Goal: Check status

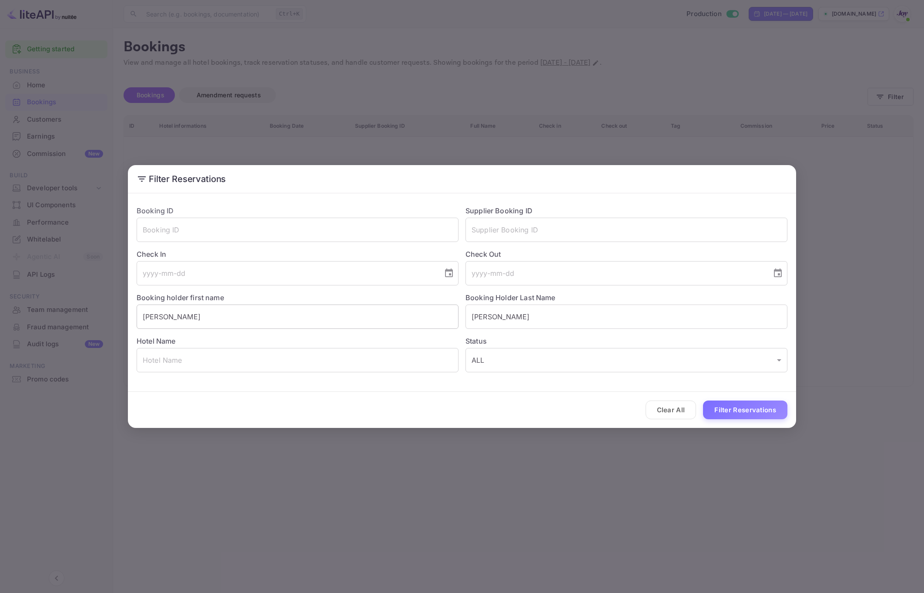
click at [227, 321] on input "[PERSON_NAME]" at bounding box center [298, 317] width 322 height 24
click at [227, 320] on input "[PERSON_NAME]" at bounding box center [298, 317] width 322 height 24
type input "Aprim"
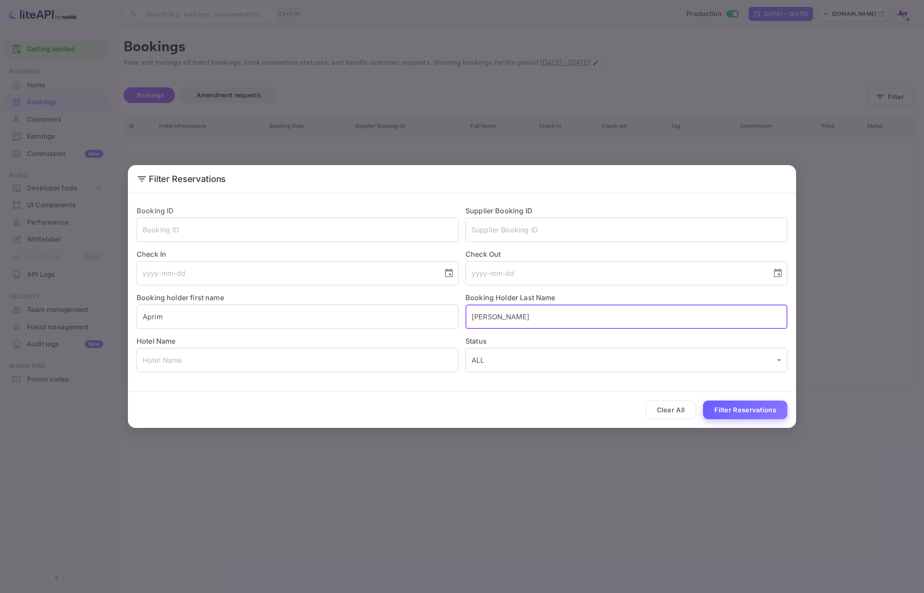
type input "[PERSON_NAME]"
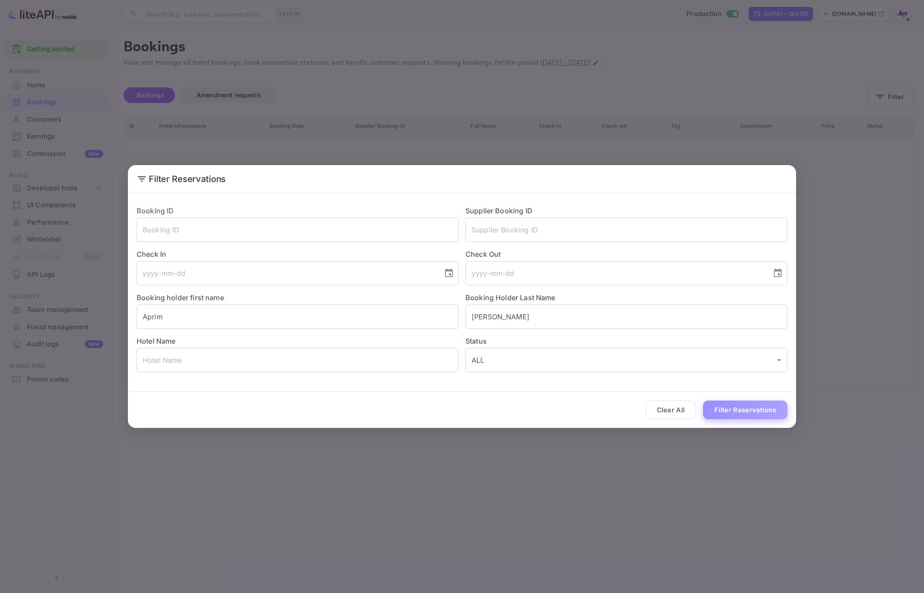
click at [736, 411] on button "Filter Reservations" at bounding box center [745, 410] width 84 height 19
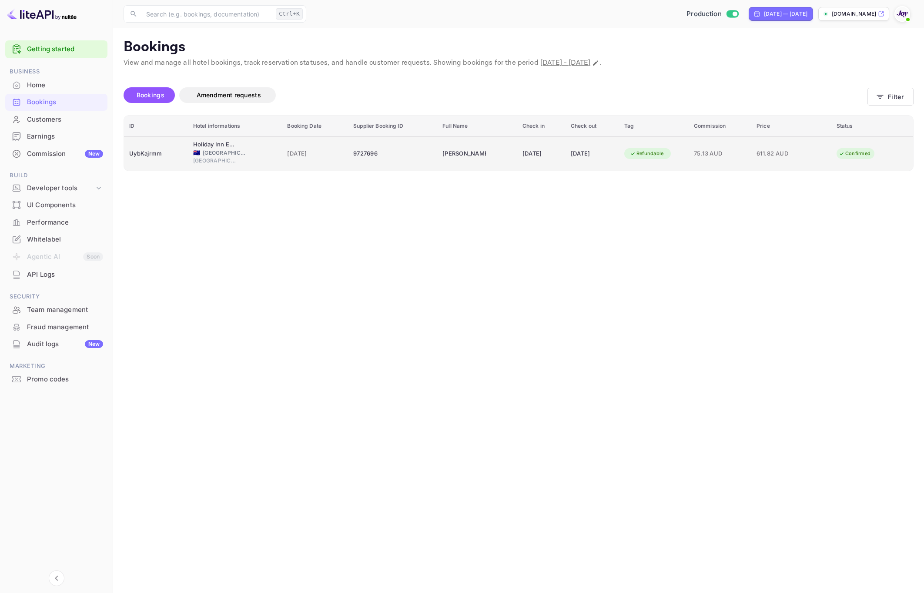
click at [303, 156] on span "[DATE]" at bounding box center [315, 154] width 56 height 10
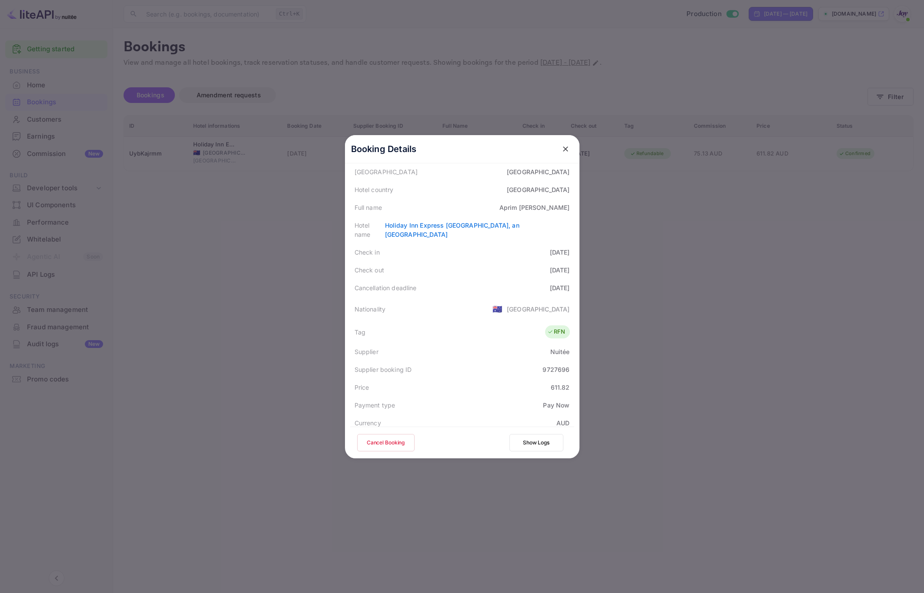
scroll to position [130, 0]
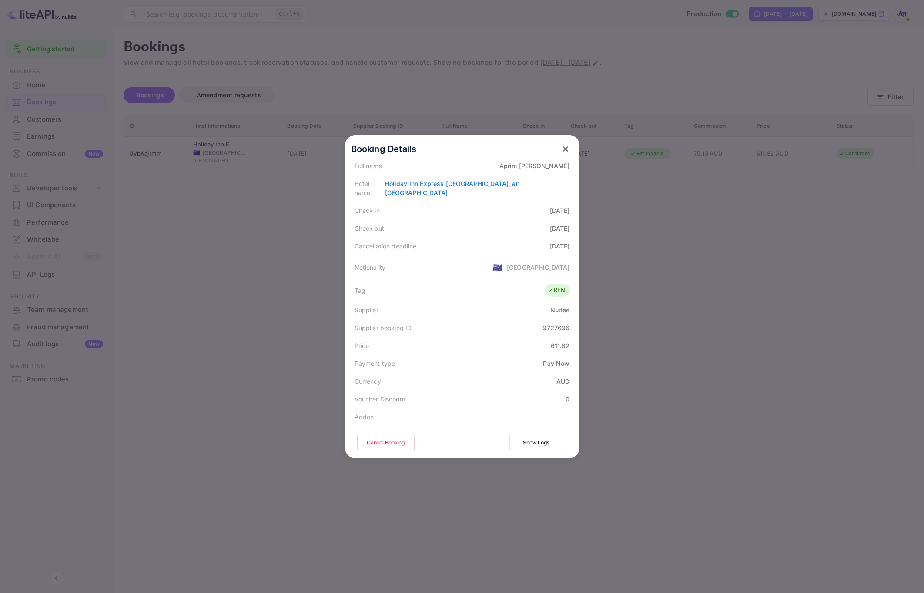
click at [727, 328] on div at bounding box center [462, 296] width 924 height 593
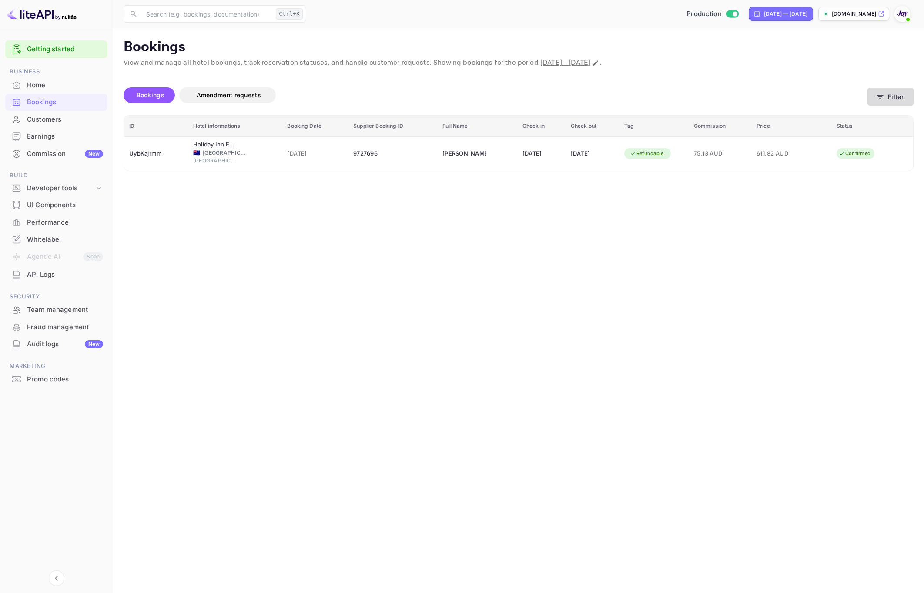
click at [903, 89] on button "Filter" at bounding box center [890, 97] width 46 height 18
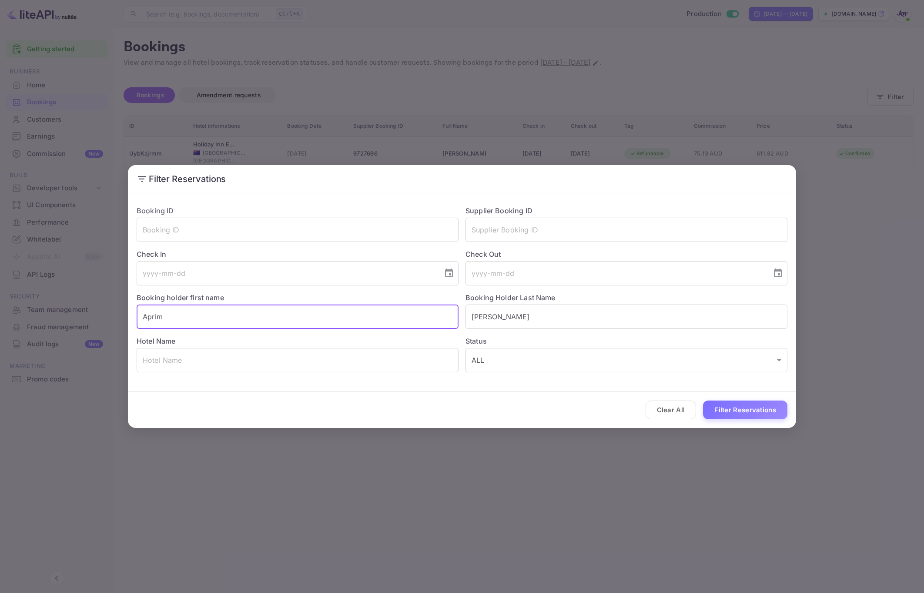
click at [210, 318] on input "Aprim" at bounding box center [298, 317] width 322 height 24
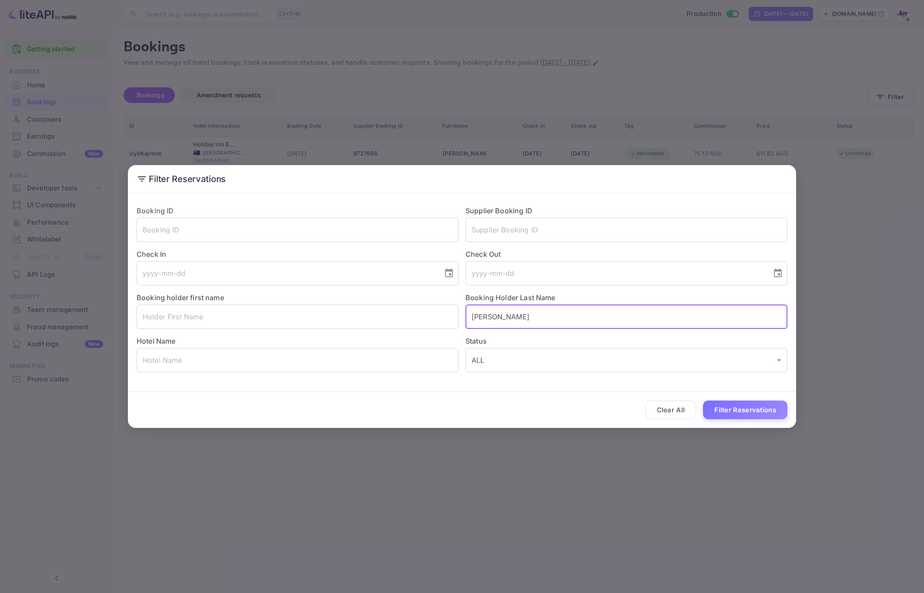
click at [537, 322] on input "[PERSON_NAME]" at bounding box center [626, 317] width 322 height 24
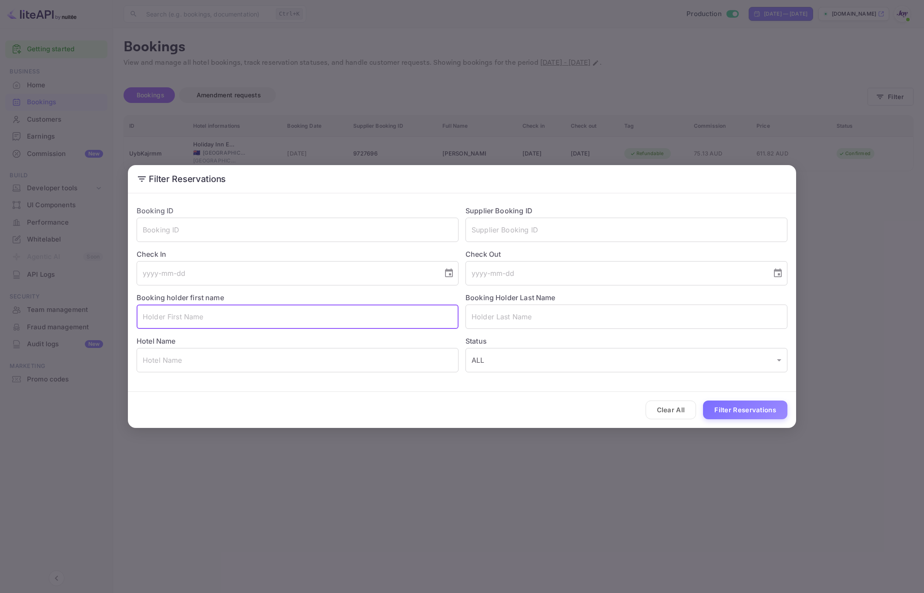
click at [178, 321] on input "text" at bounding box center [298, 317] width 322 height 24
type input "[PERSON_NAME]"
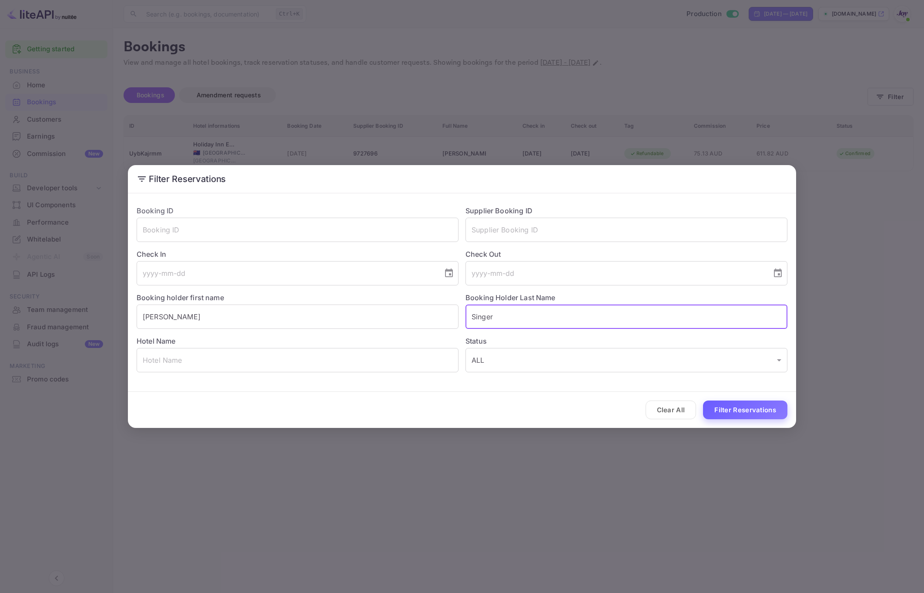
type input "Singer"
click at [767, 409] on button "Filter Reservations" at bounding box center [745, 410] width 84 height 19
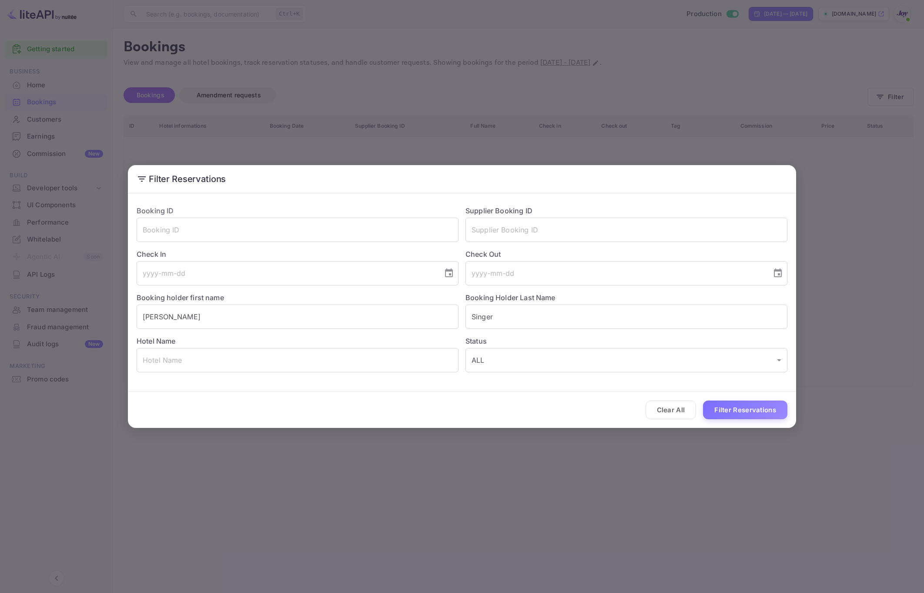
click at [540, 470] on div "Filter Reservations Booking ID ​ Supplier Booking ID ​ Check In ​ Check Out ​ B…" at bounding box center [462, 296] width 924 height 593
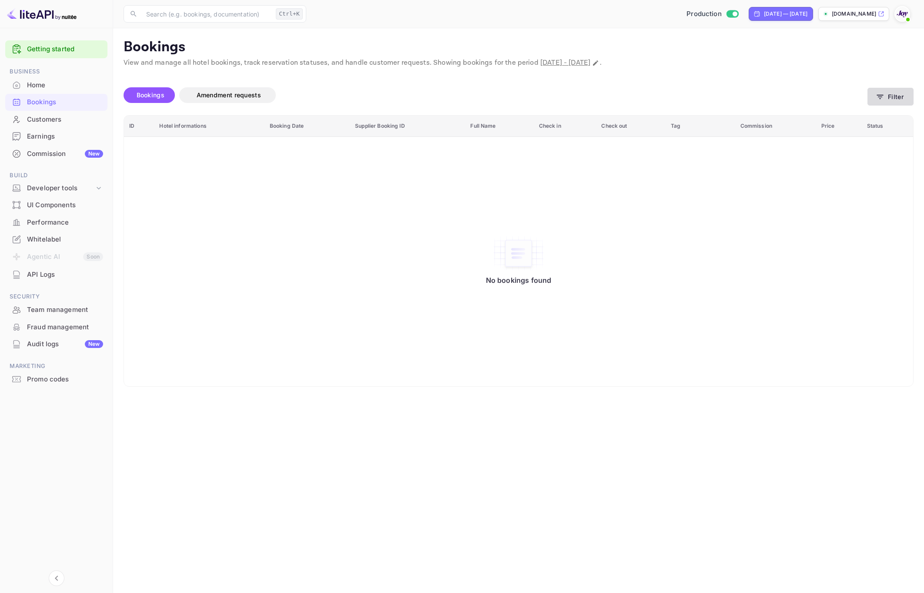
click at [891, 102] on button "Filter" at bounding box center [890, 97] width 46 height 18
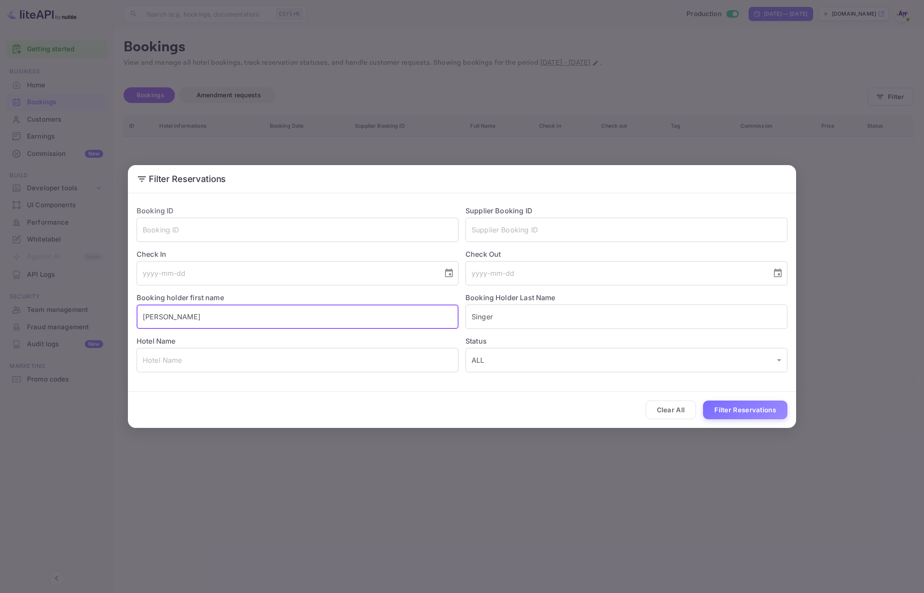
click at [263, 323] on input "[PERSON_NAME]" at bounding box center [298, 317] width 322 height 24
click at [262, 323] on input "[PERSON_NAME]" at bounding box center [298, 317] width 322 height 24
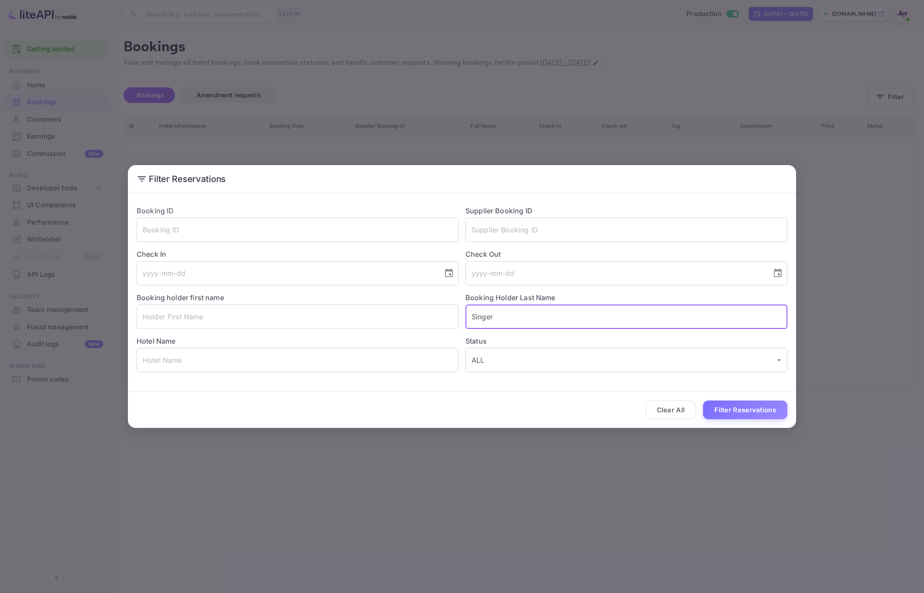
click at [491, 319] on input "Singer" at bounding box center [626, 317] width 322 height 24
click at [300, 327] on input "text" at bounding box center [298, 317] width 322 height 24
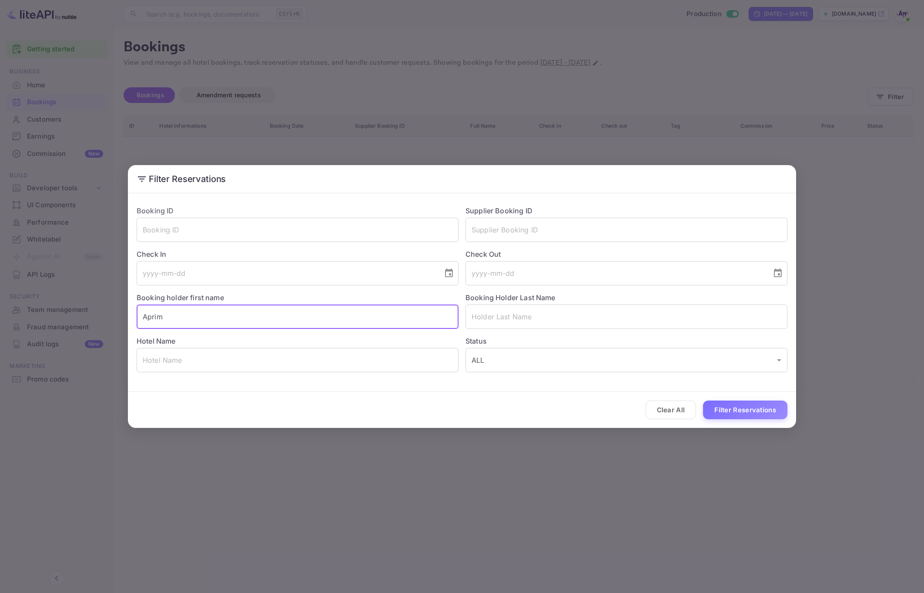
type input "Aprim"
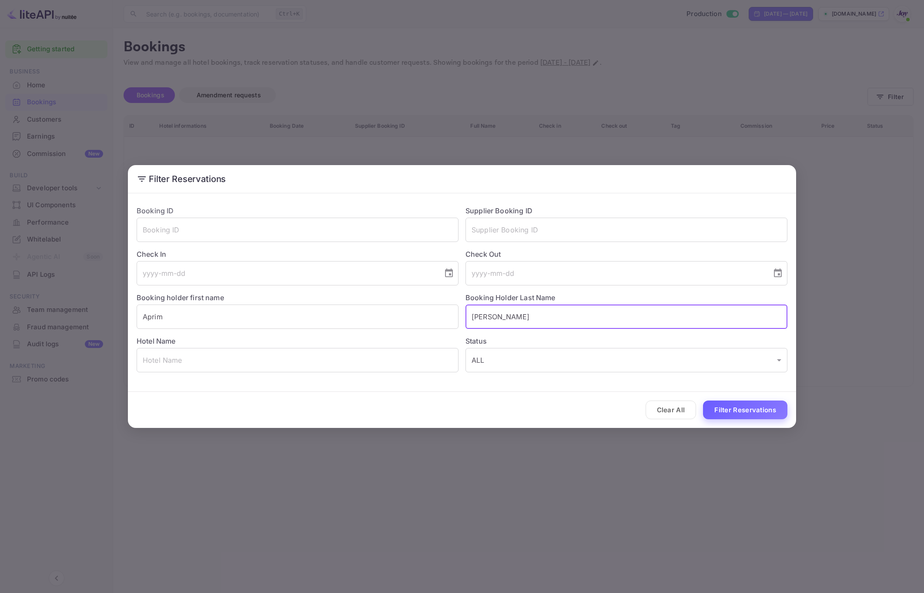
type input "[PERSON_NAME]"
click at [759, 406] on button "Filter Reservations" at bounding box center [745, 410] width 84 height 19
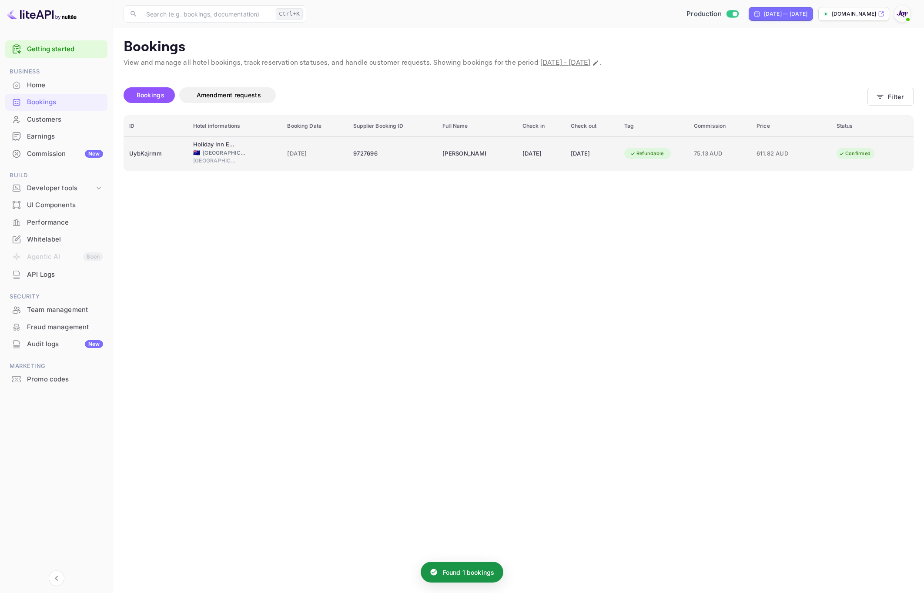
click at [742, 162] on td "75.13 AUD" at bounding box center [719, 154] width 63 height 34
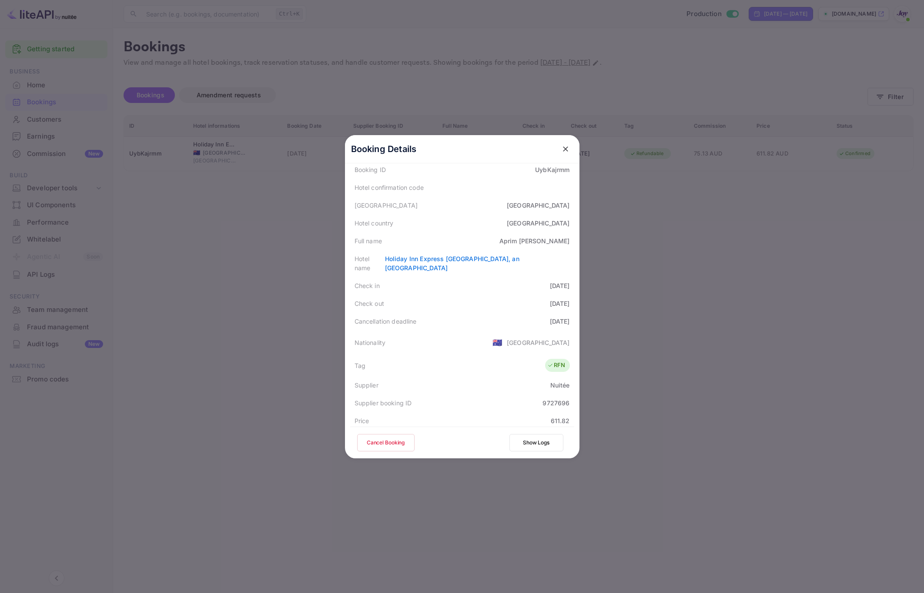
scroll to position [212, 0]
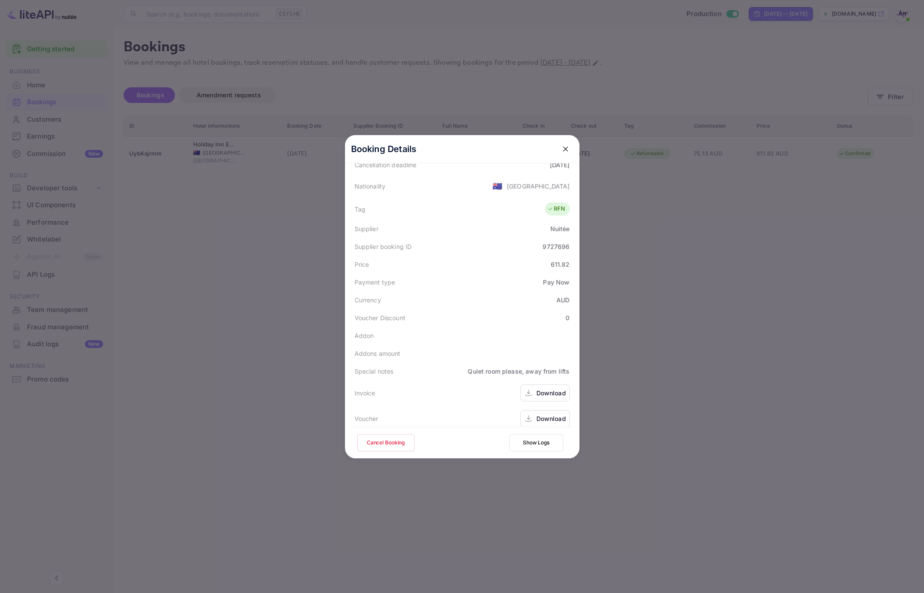
click at [764, 369] on div at bounding box center [462, 296] width 924 height 593
